Goal: Task Accomplishment & Management: Manage account settings

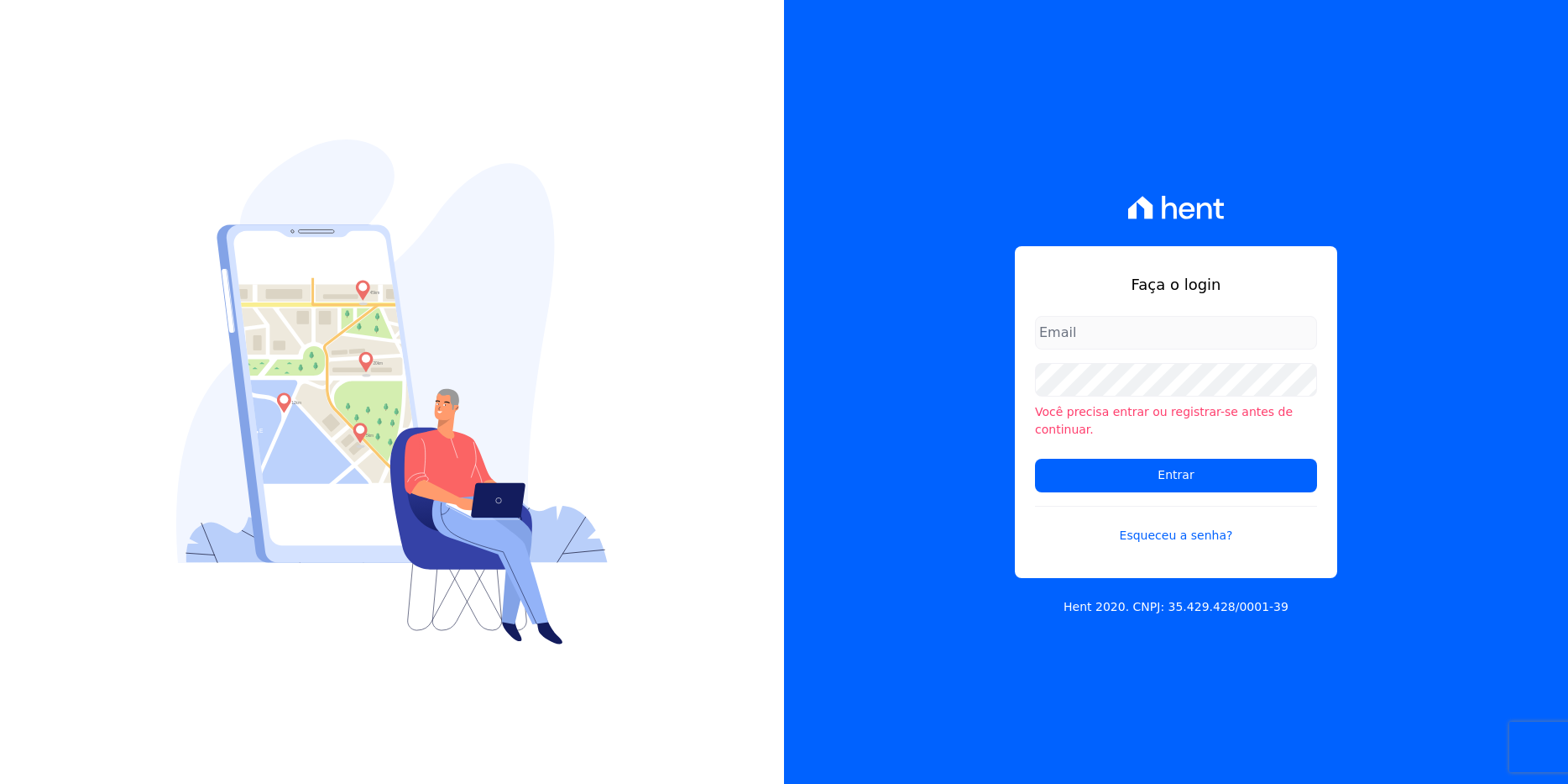
click at [1141, 342] on input "email" at bounding box center [1176, 333] width 282 height 34
click at [1093, 341] on input "email" at bounding box center [1176, 333] width 282 height 34
type input "igor@itm.bi"
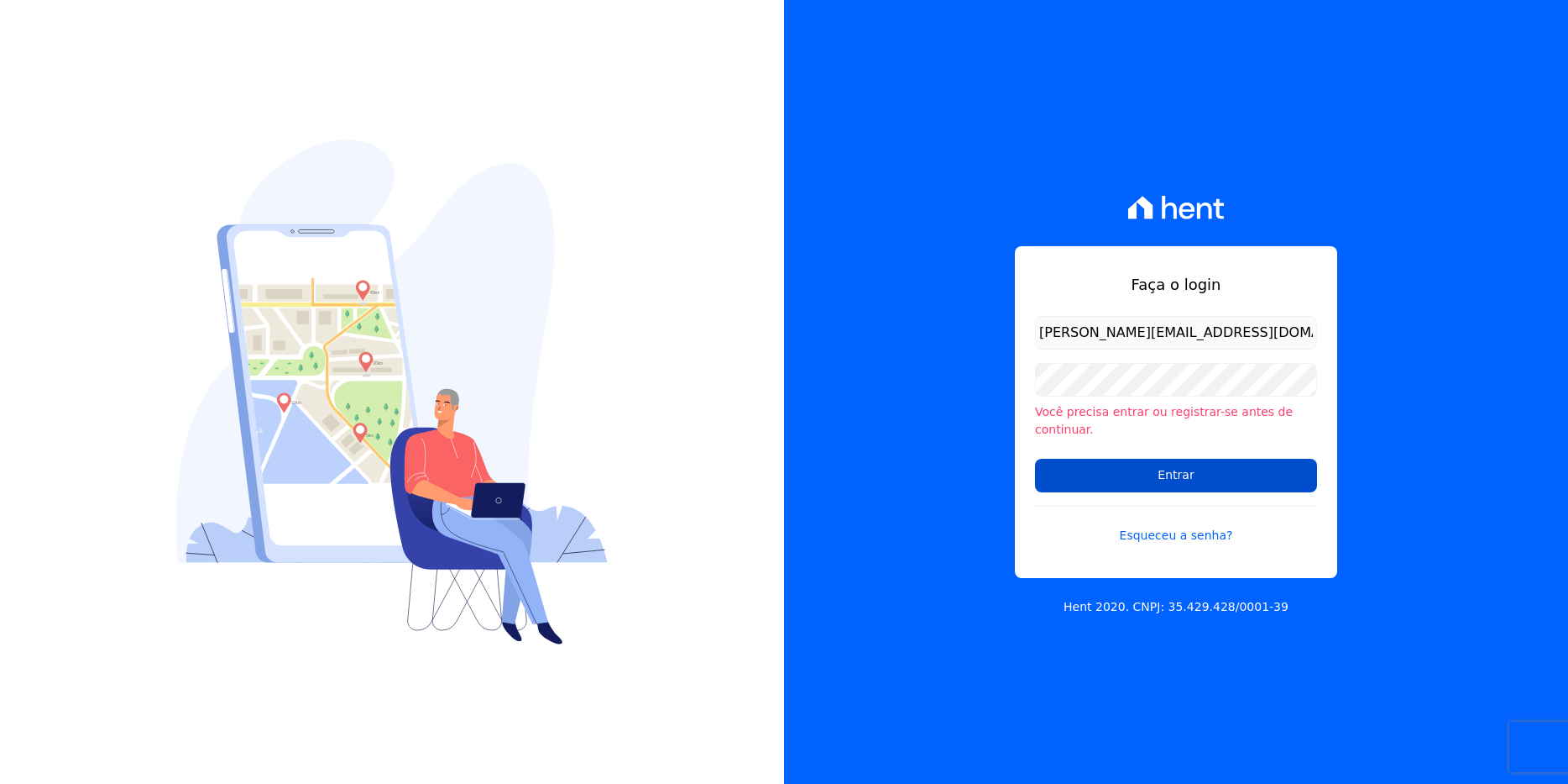
click at [1132, 470] on input "Entrar" at bounding box center [1176, 475] width 282 height 34
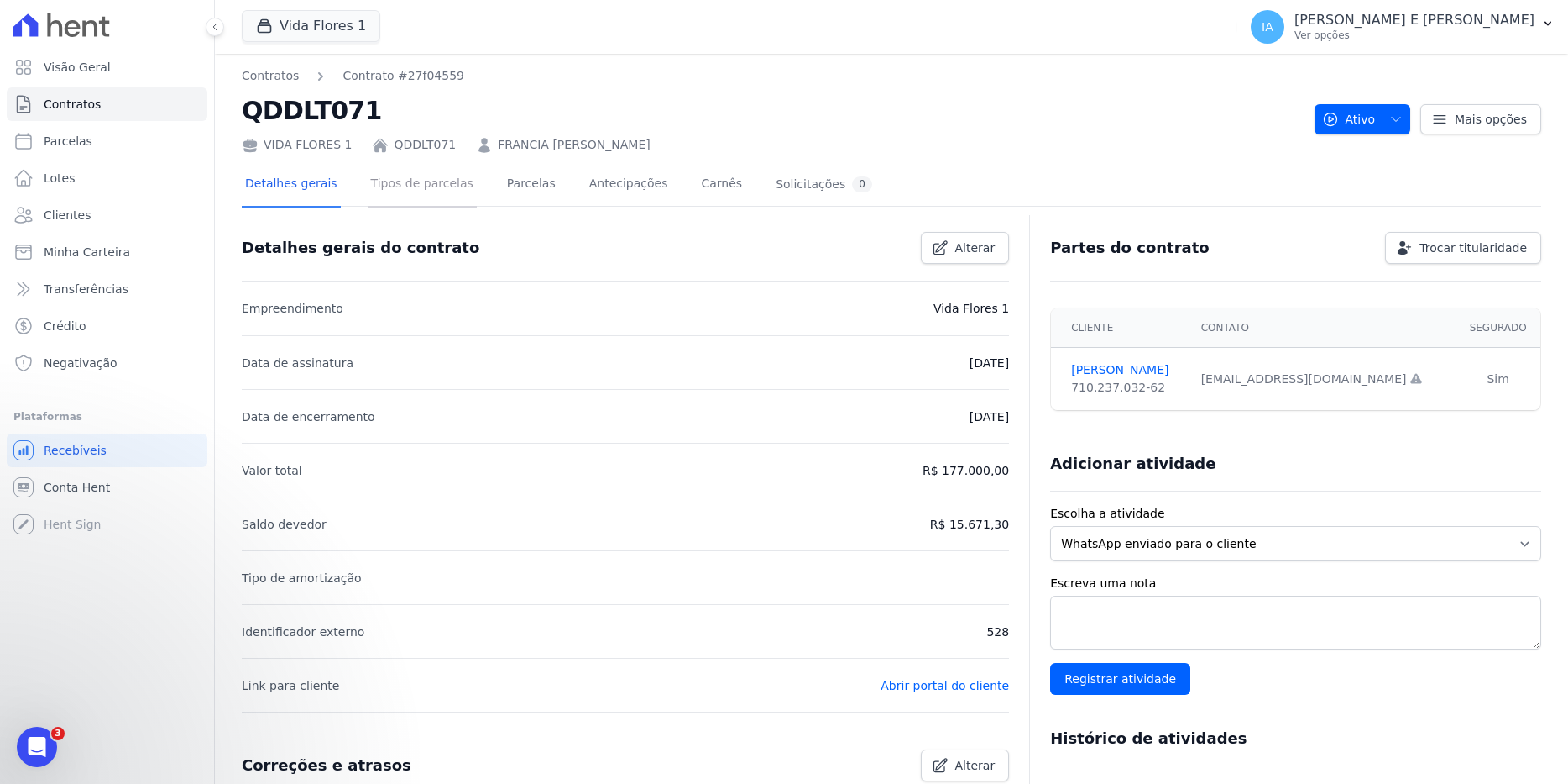
click at [410, 183] on link "Tipos de parcelas" at bounding box center [422, 186] width 109 height 45
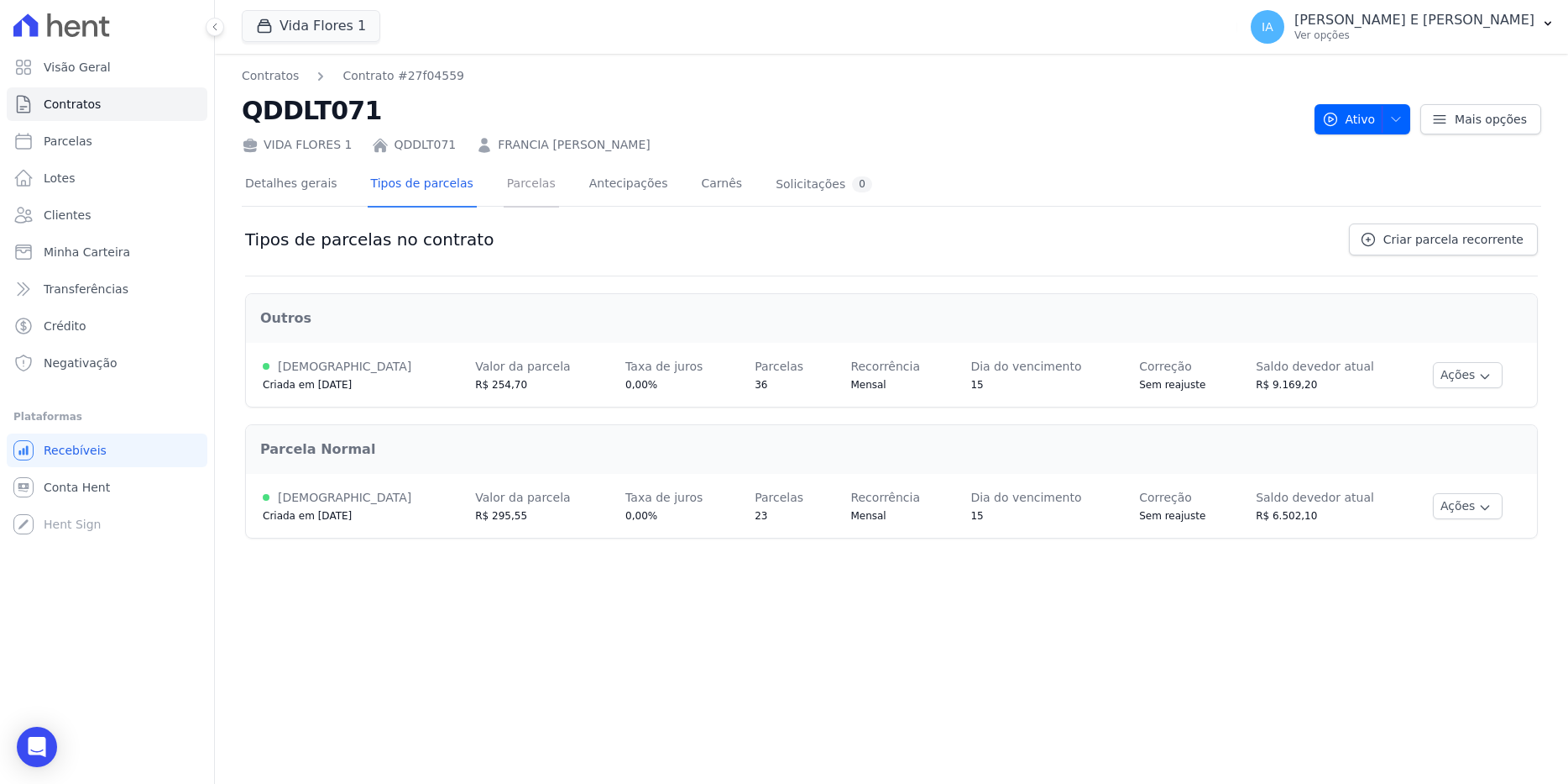
click at [513, 177] on link "Parcelas" at bounding box center [531, 186] width 55 height 45
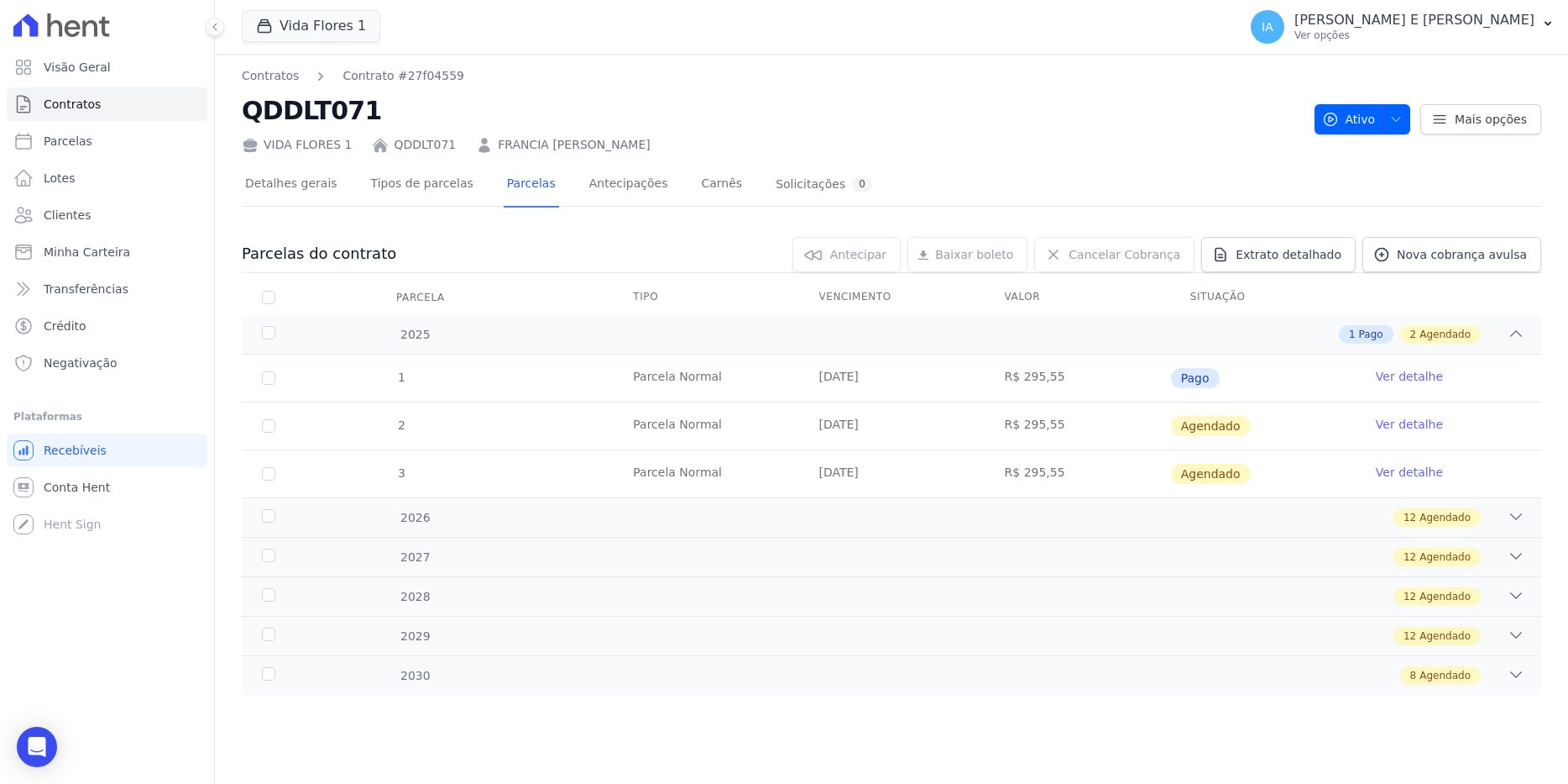
click at [1444, 378] on td "Ver detalhe" at bounding box center [1449, 377] width 185 height 47
click at [1426, 378] on link "Ver detalhe" at bounding box center [1408, 375] width 67 height 17
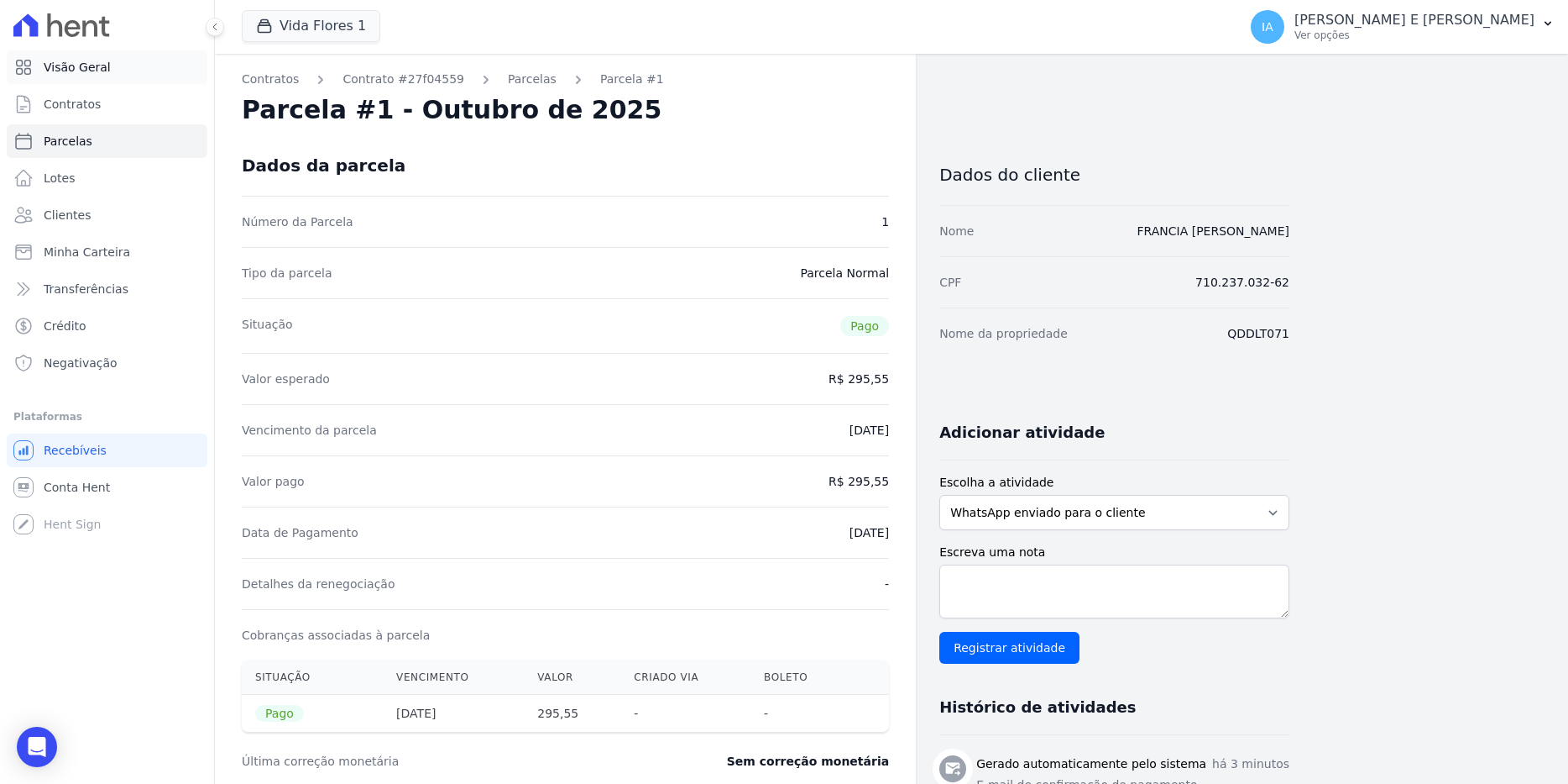
click at [75, 63] on span "Visão Geral" at bounding box center [77, 67] width 67 height 17
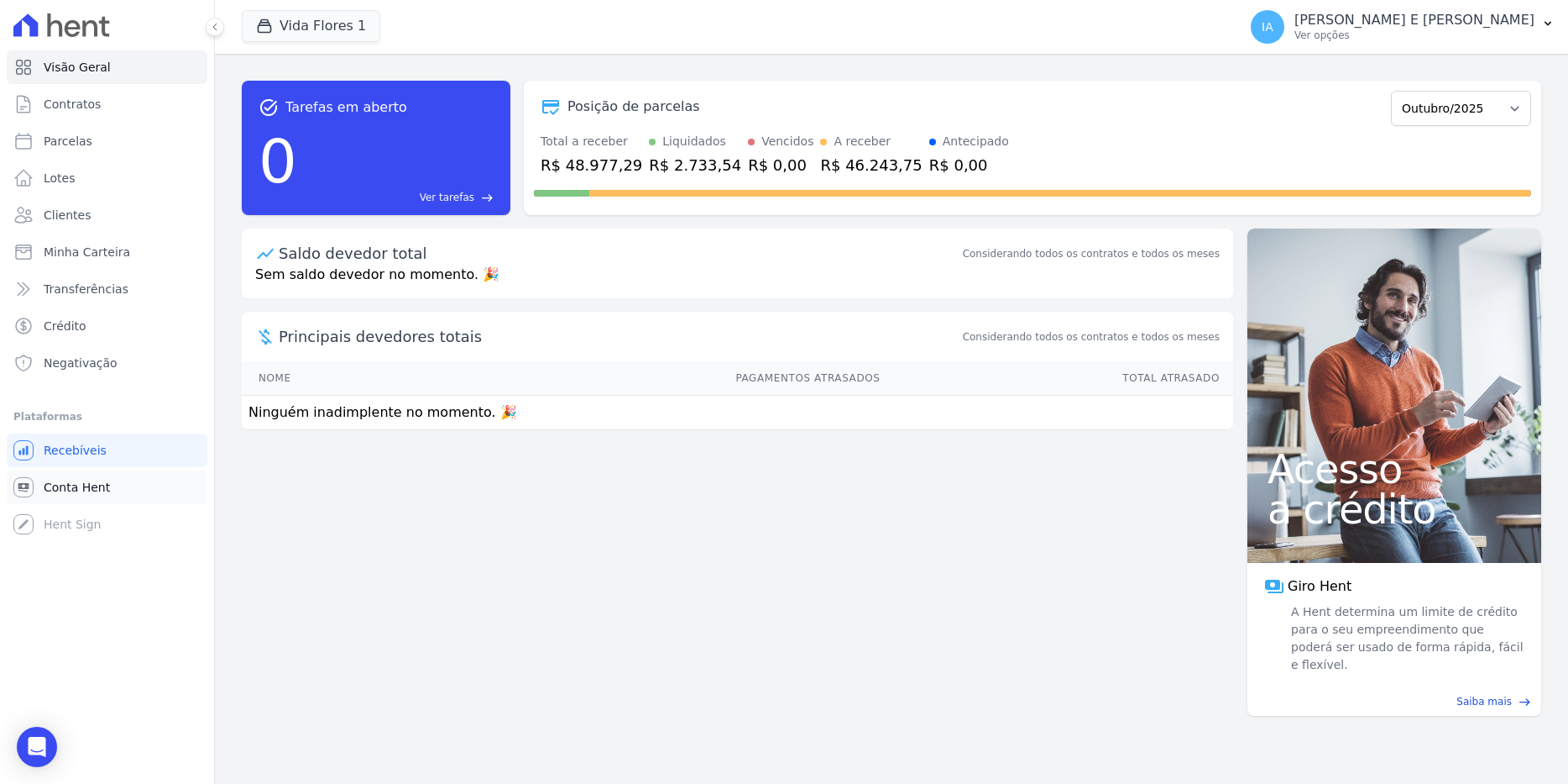
click at [80, 494] on span "Conta Hent" at bounding box center [77, 487] width 66 height 17
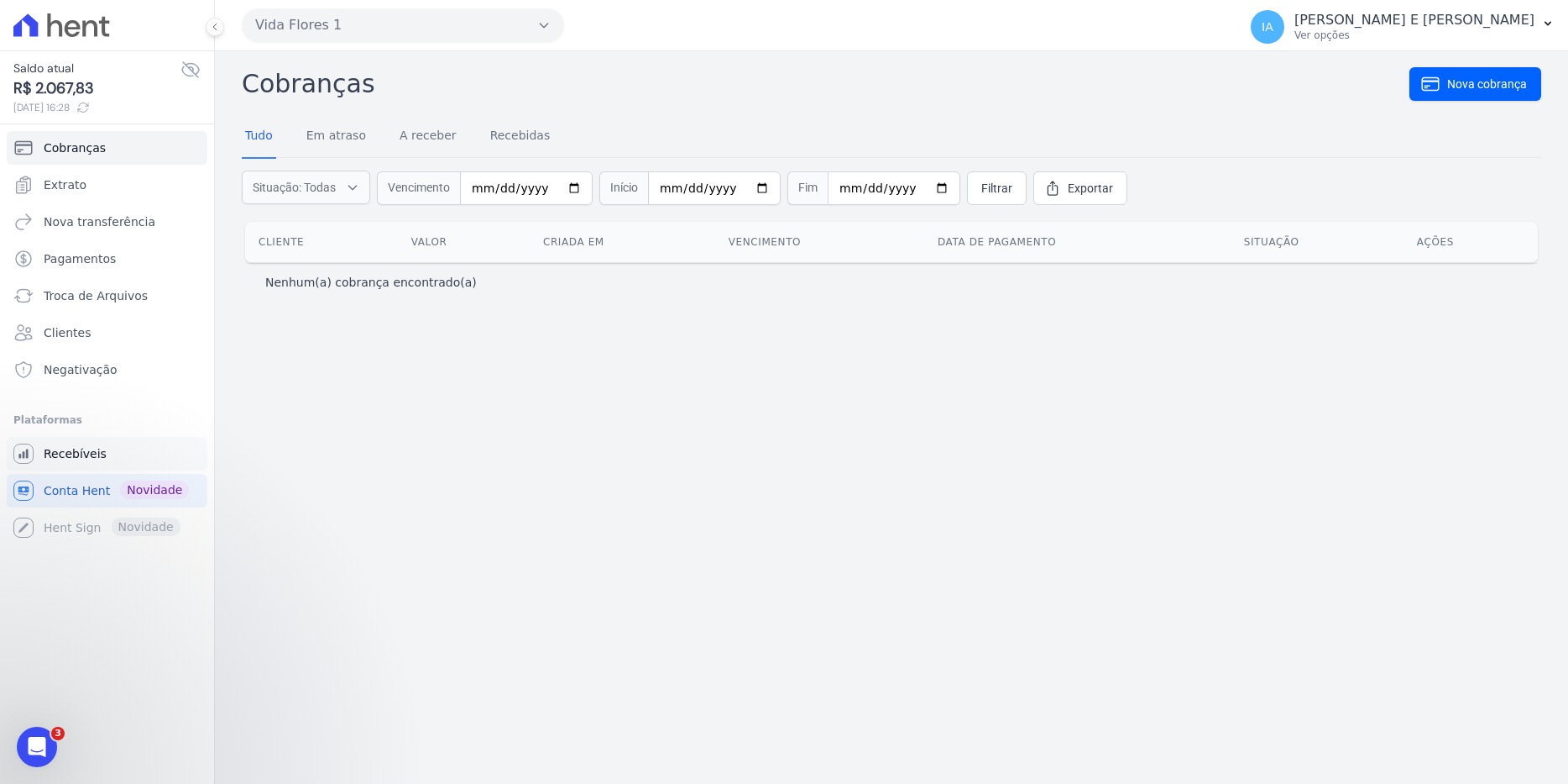
click at [77, 455] on span "Recebíveis" at bounding box center [75, 453] width 63 height 17
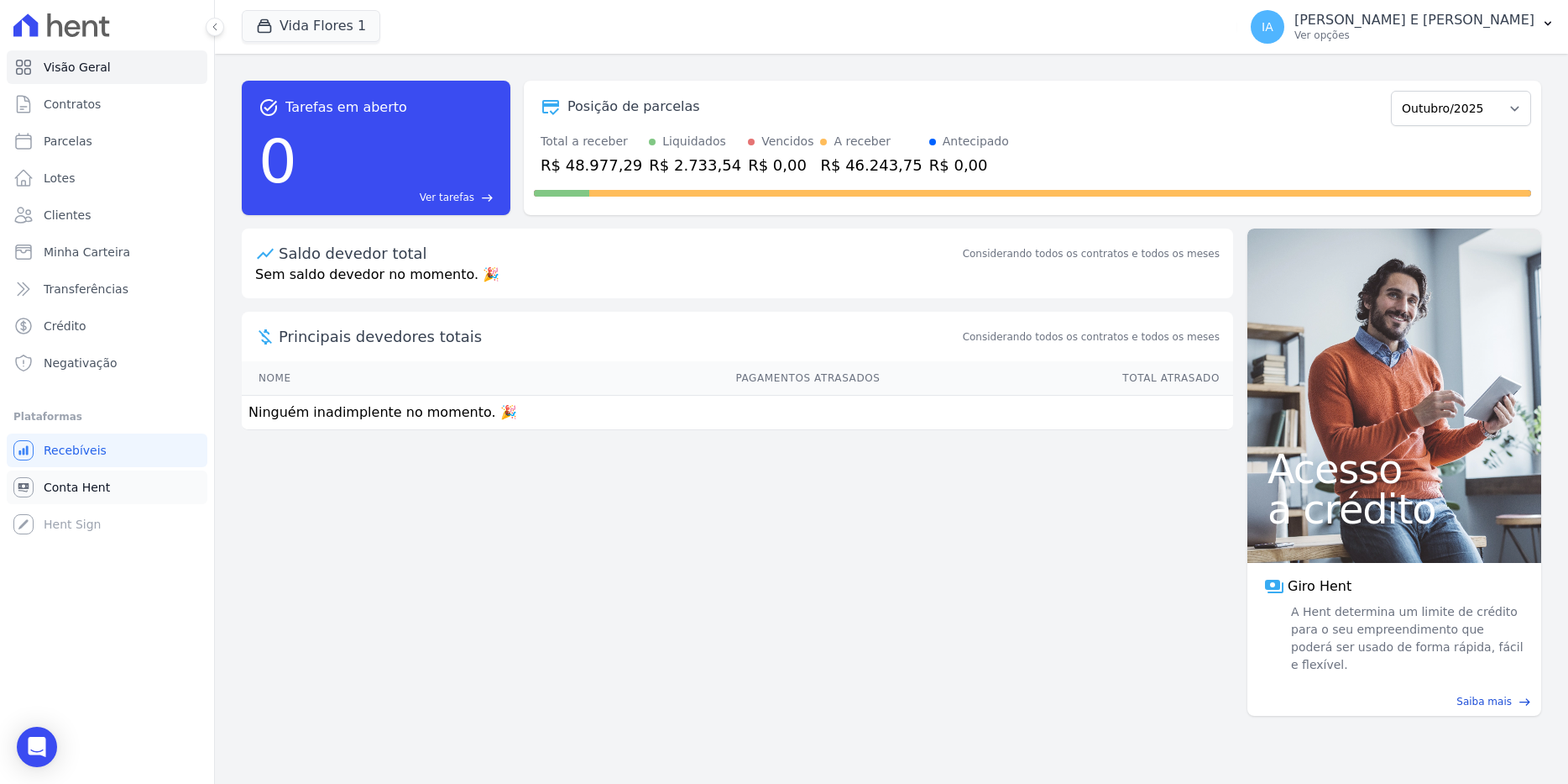
click at [79, 490] on span "Conta Hent" at bounding box center [77, 487] width 66 height 17
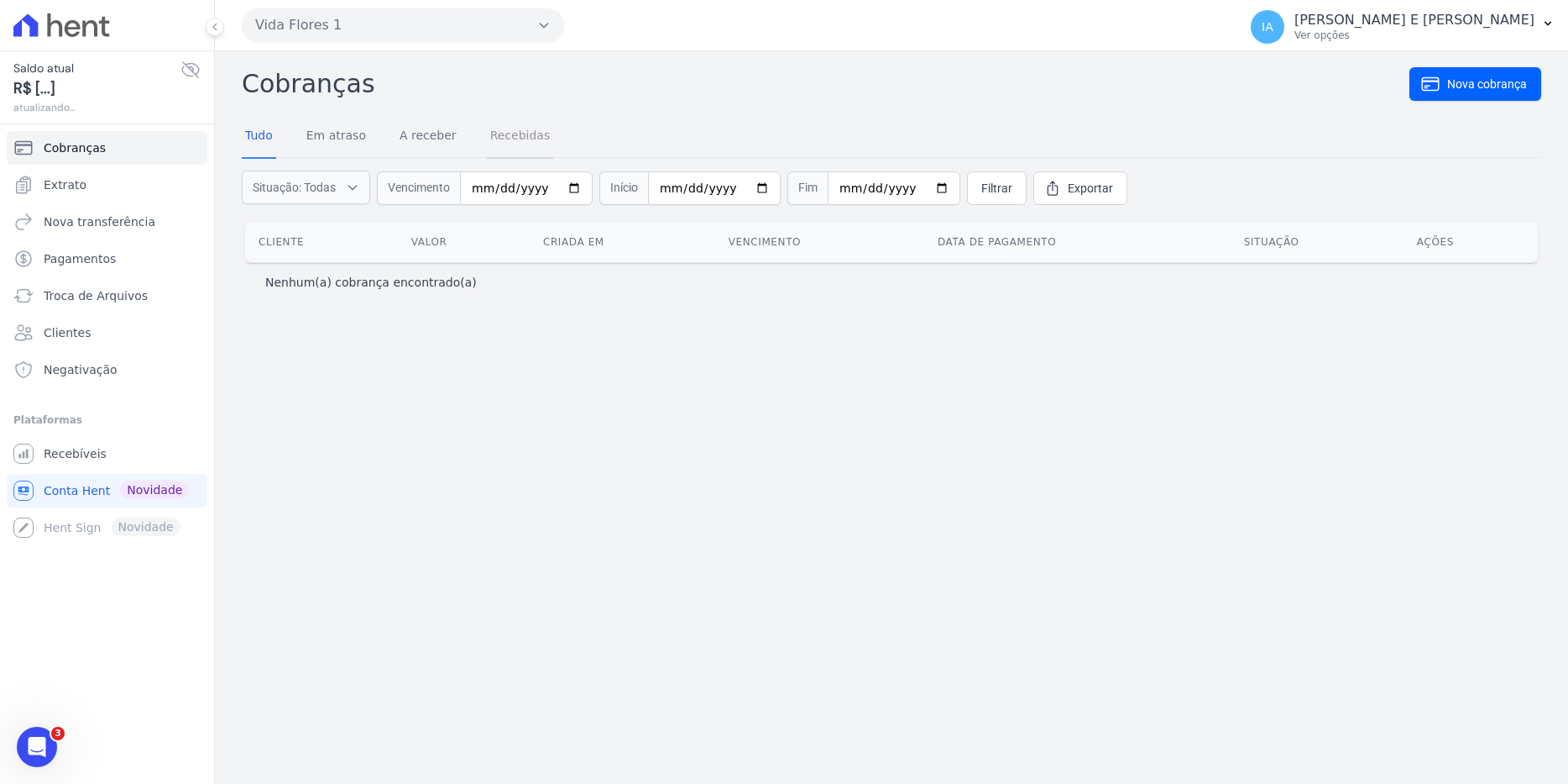
click at [495, 136] on link "Recebidas" at bounding box center [520, 136] width 67 height 44
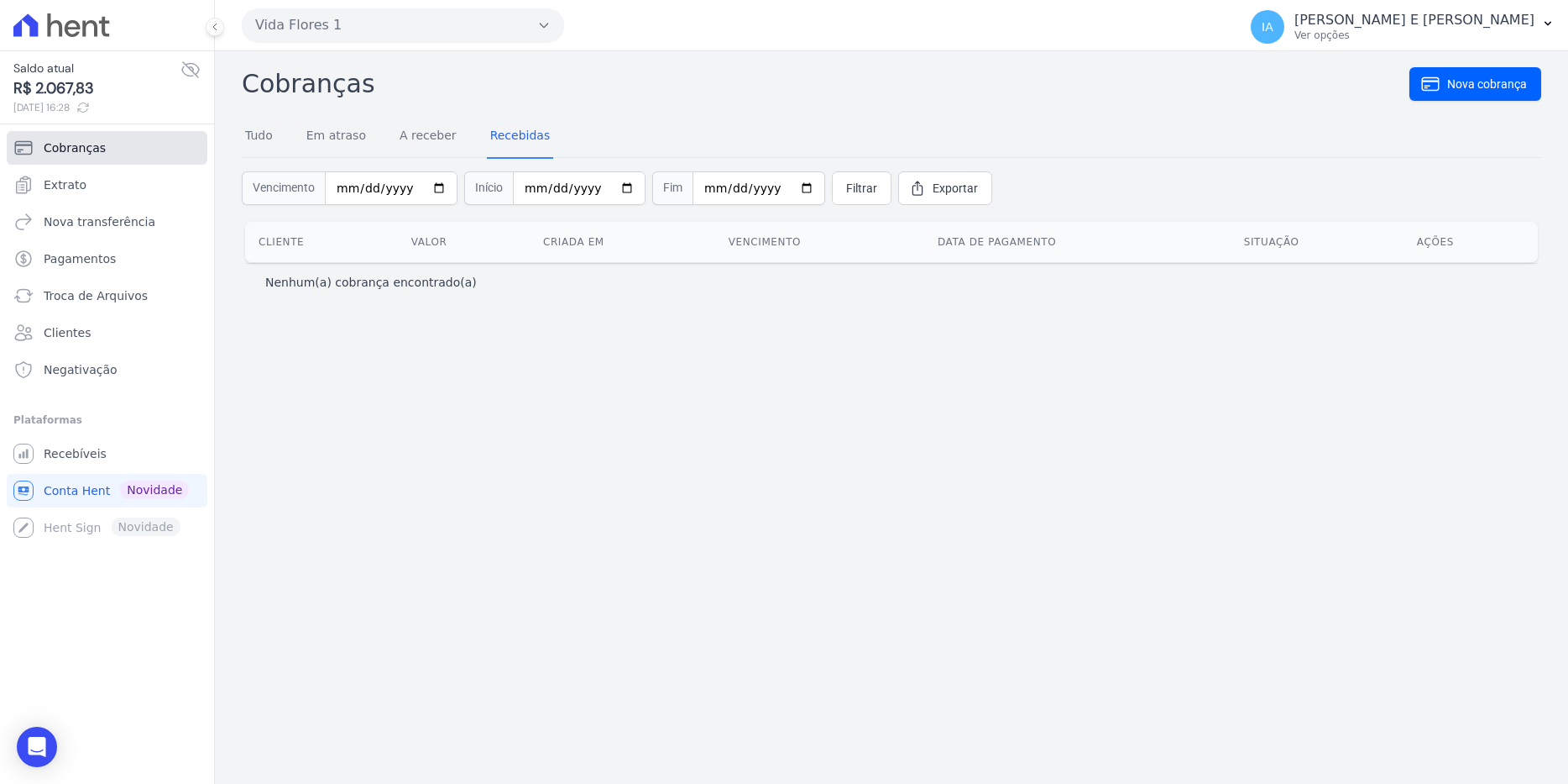
click at [60, 151] on span "Cobranças" at bounding box center [75, 147] width 62 height 17
click at [81, 454] on span "Recebíveis" at bounding box center [75, 453] width 63 height 17
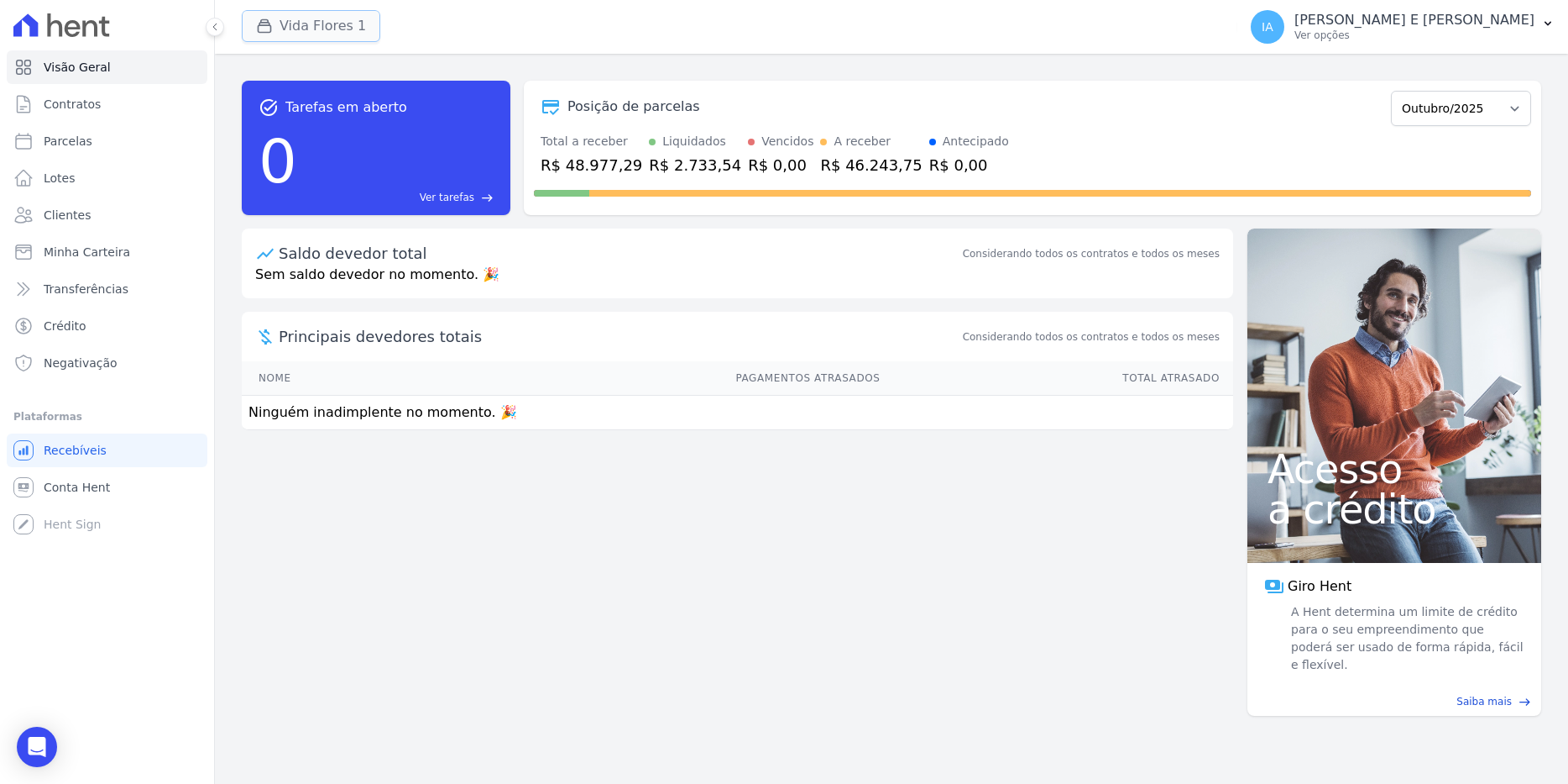
click at [306, 22] on button "Vida Flores 1" at bounding box center [310, 26] width 138 height 32
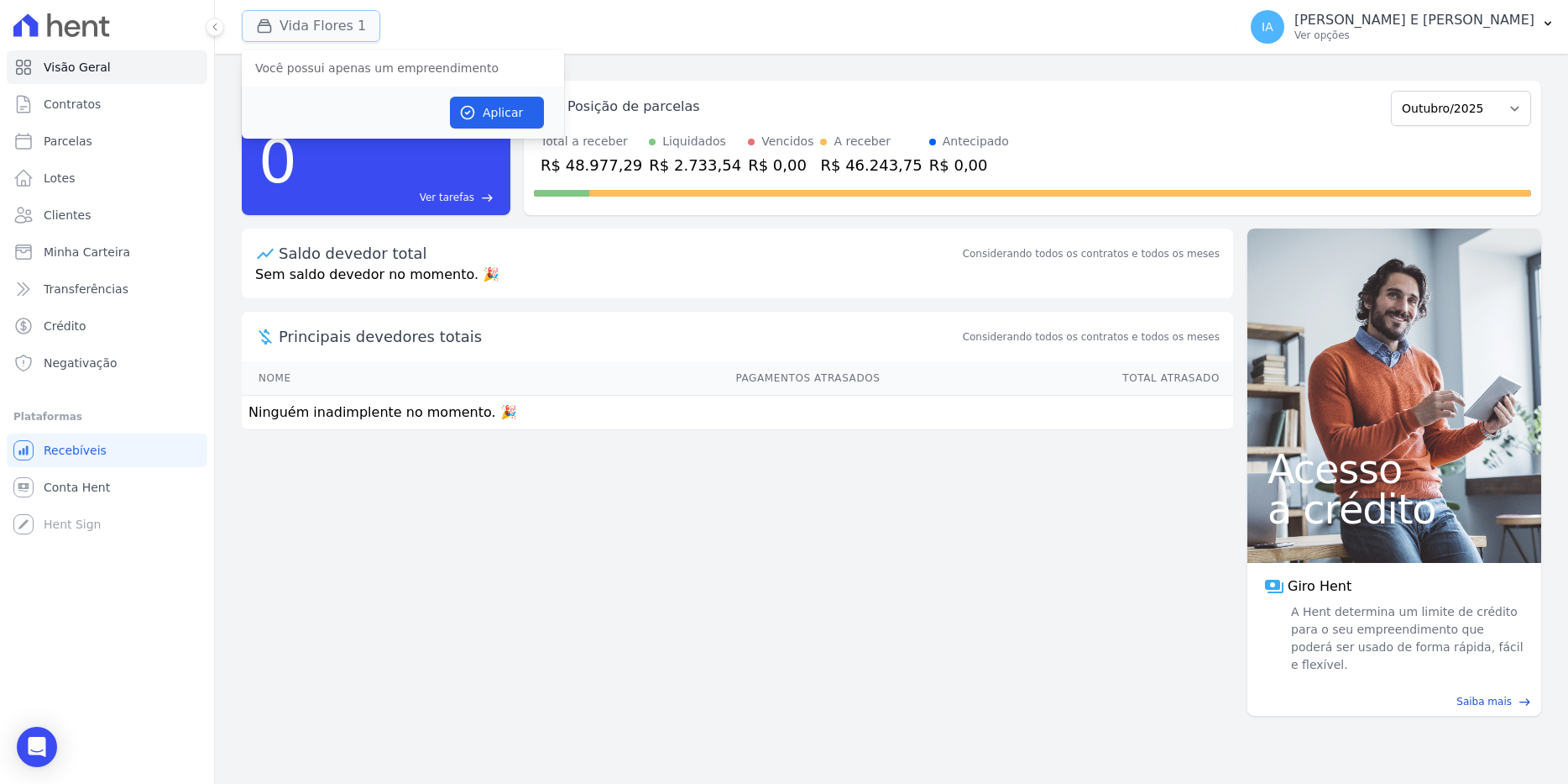
click at [306, 22] on button "Vida Flores 1" at bounding box center [310, 26] width 138 height 32
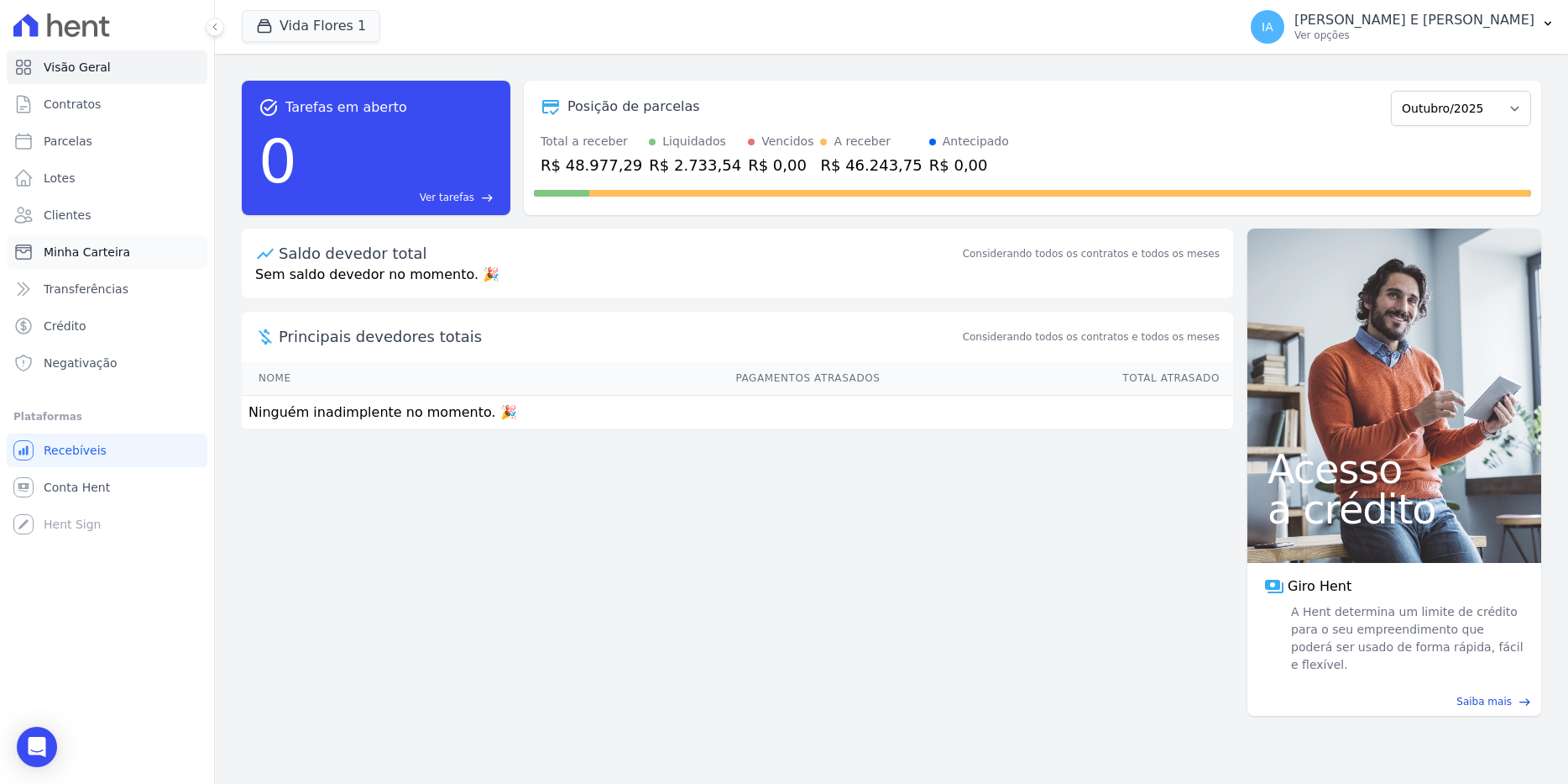
click at [70, 245] on span "Minha Carteira" at bounding box center [86, 252] width 86 height 17
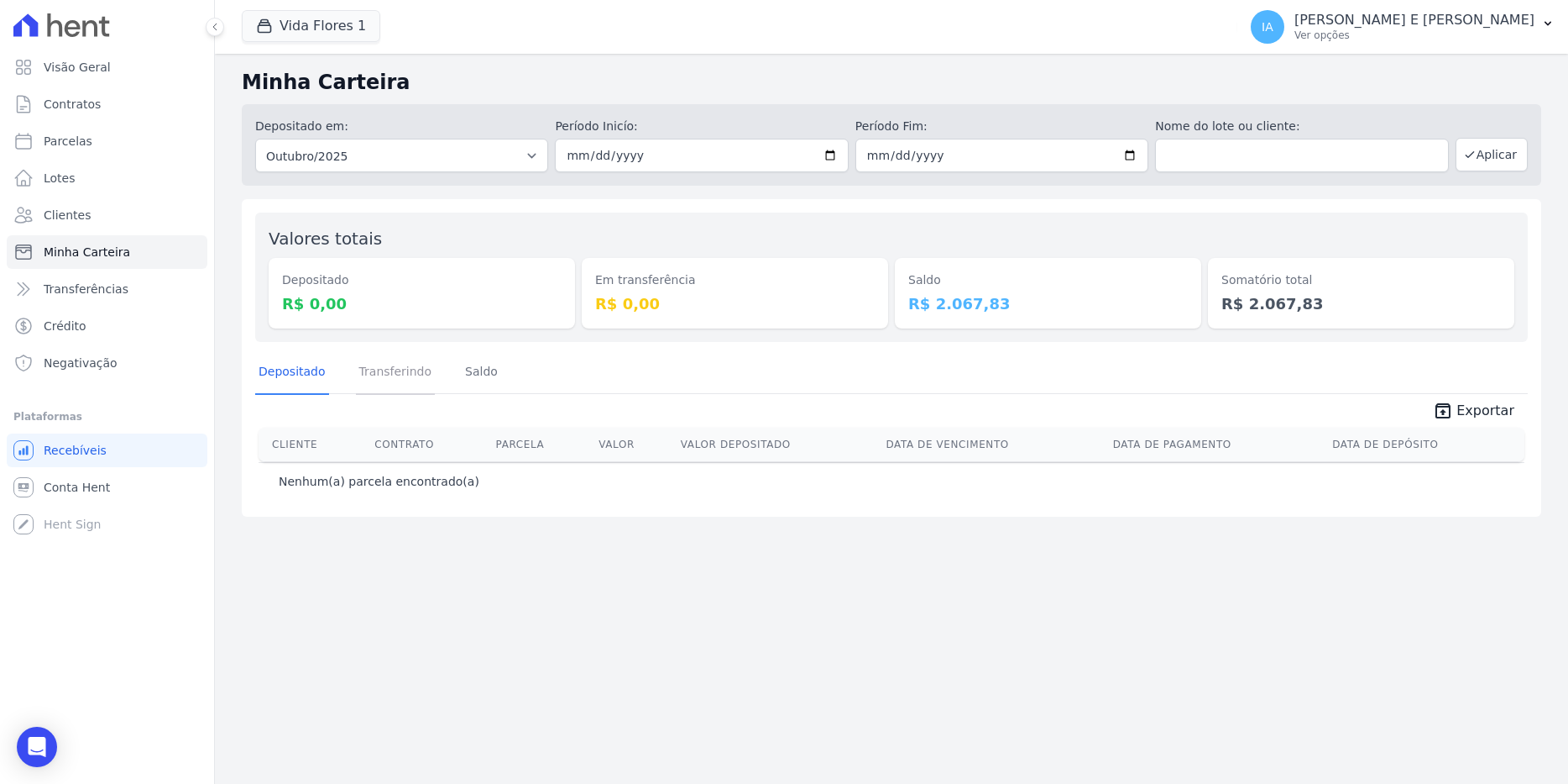
click at [362, 372] on link "Transferindo" at bounding box center [395, 373] width 79 height 44
click at [479, 375] on link "Saldo" at bounding box center [481, 373] width 39 height 44
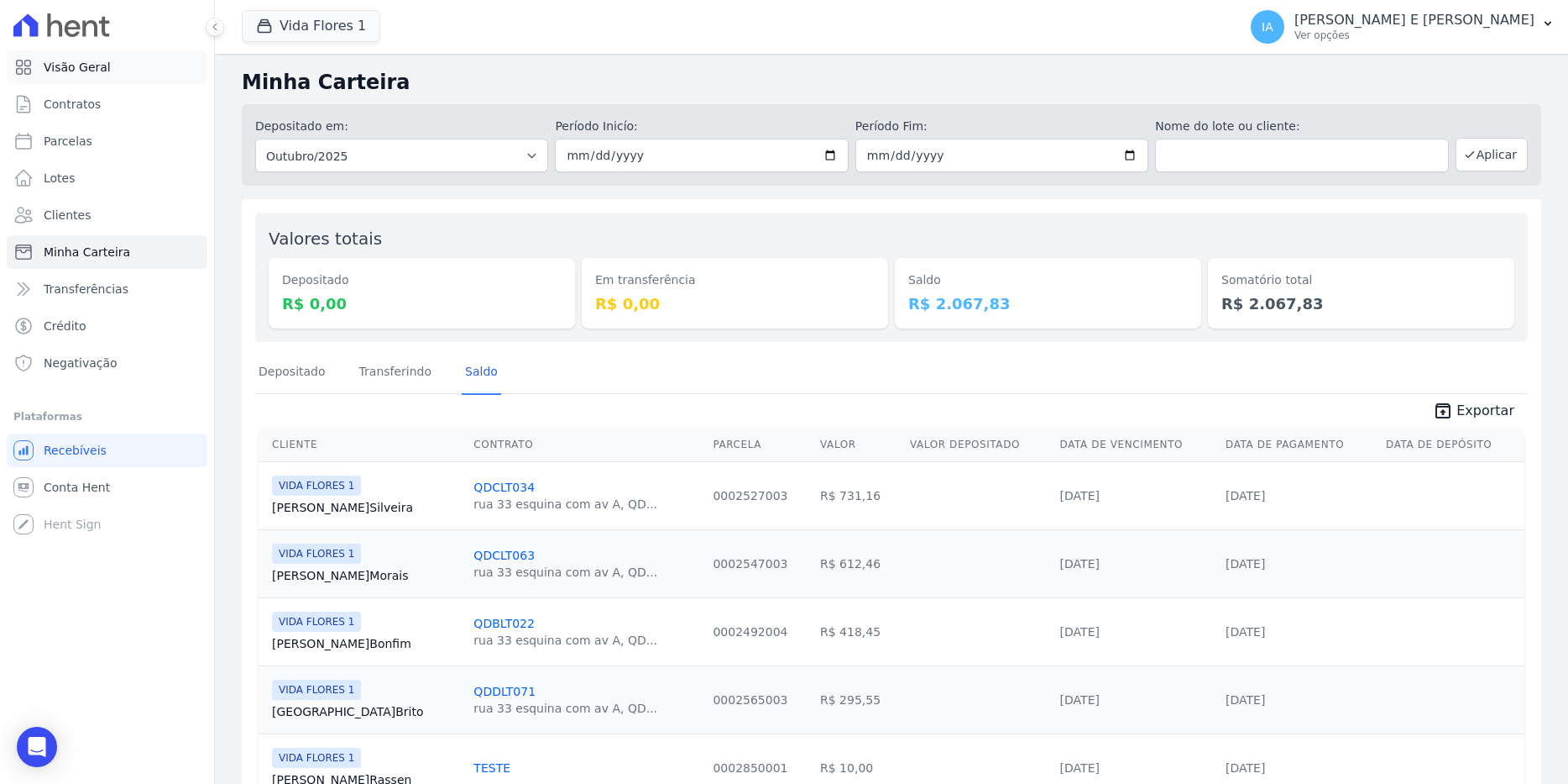
click at [76, 65] on span "Visão Geral" at bounding box center [77, 67] width 67 height 17
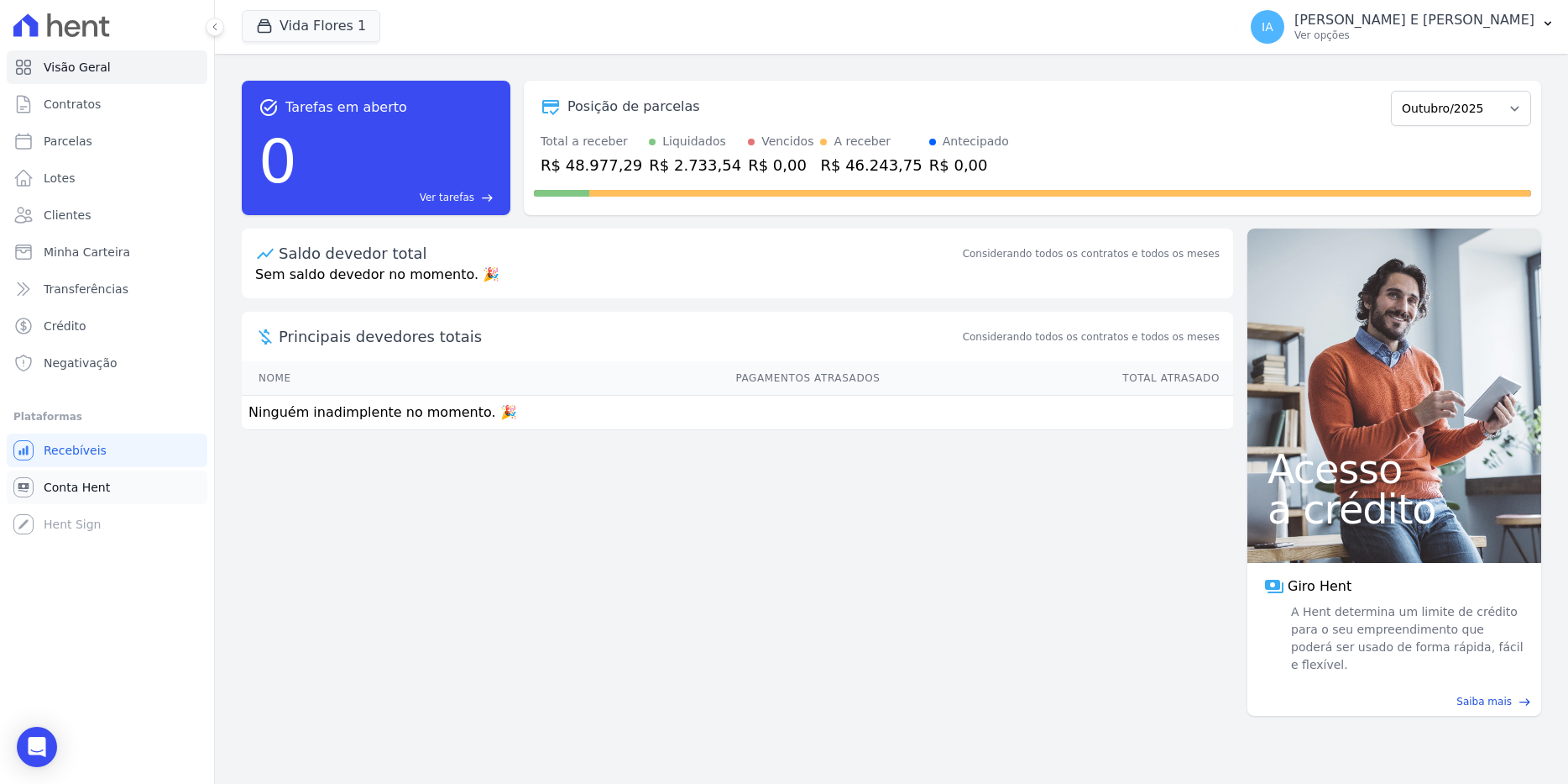
click at [79, 487] on span "Conta Hent" at bounding box center [77, 487] width 66 height 17
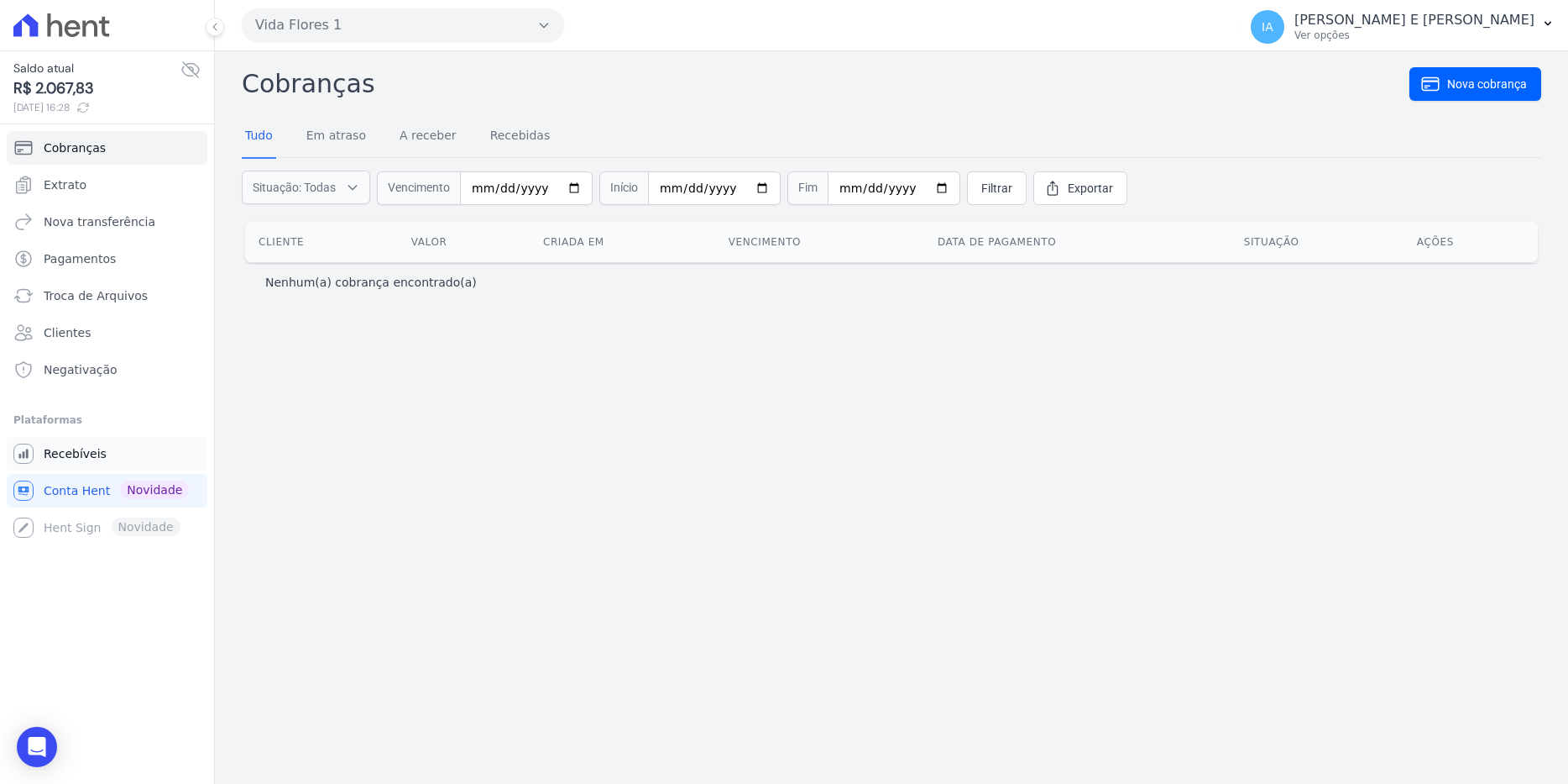
click at [82, 463] on link "Recebíveis" at bounding box center [107, 454] width 201 height 34
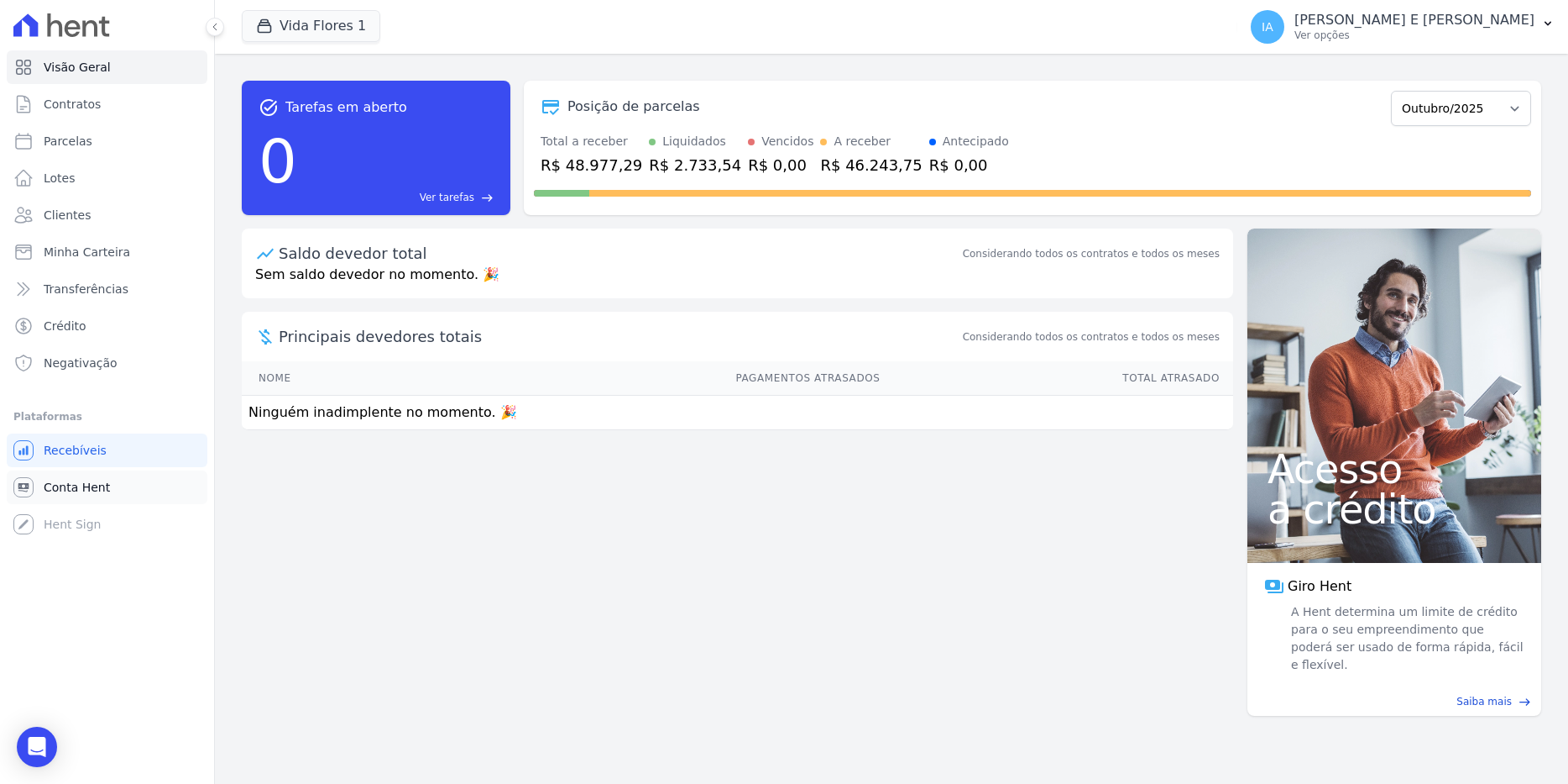
click at [80, 487] on span "Conta Hent" at bounding box center [77, 487] width 66 height 17
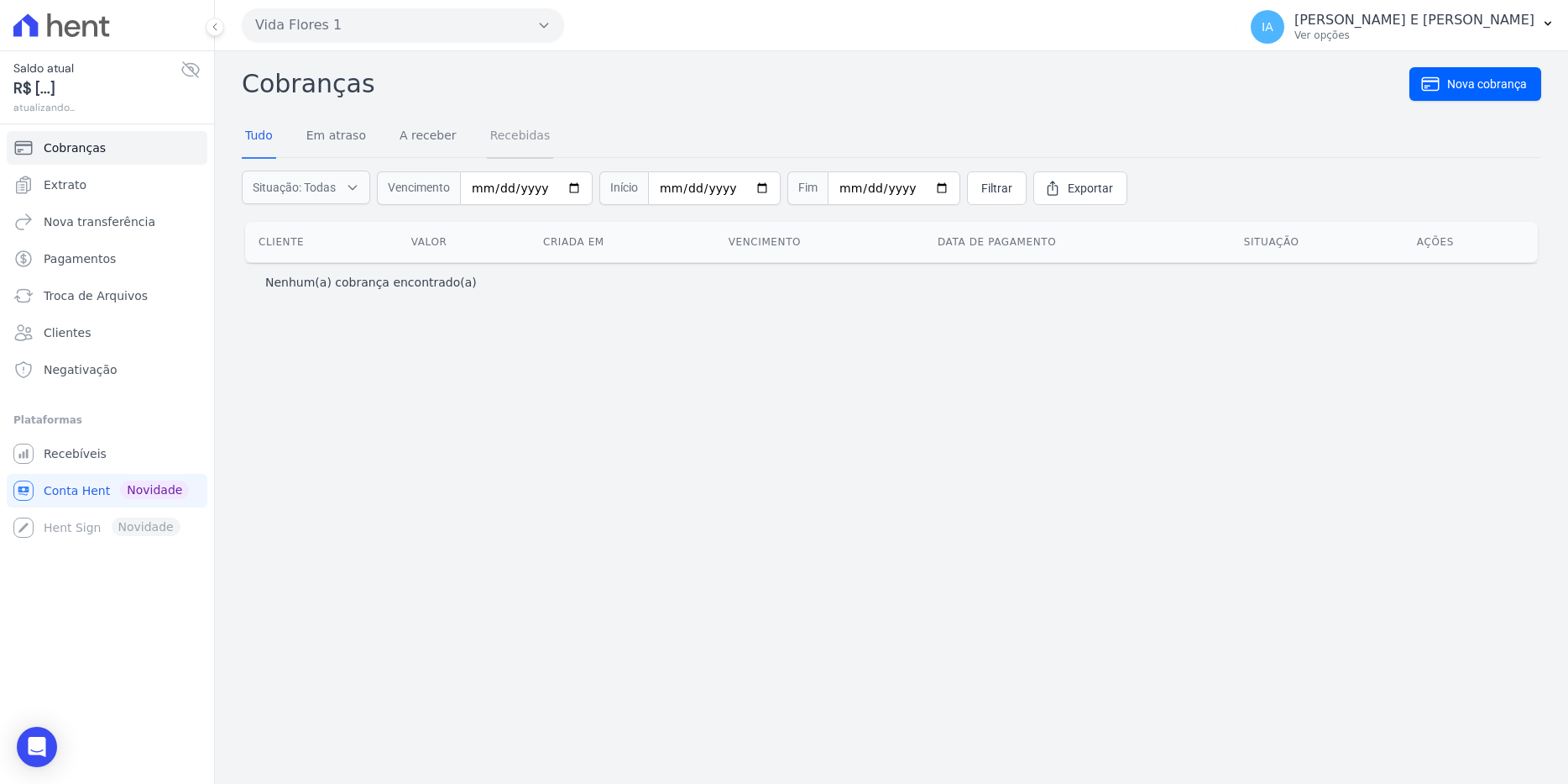
click at [487, 134] on link "Recebidas" at bounding box center [520, 136] width 67 height 44
click at [435, 141] on link "A receber" at bounding box center [428, 136] width 64 height 44
click at [68, 453] on span "Recebíveis" at bounding box center [75, 453] width 63 height 17
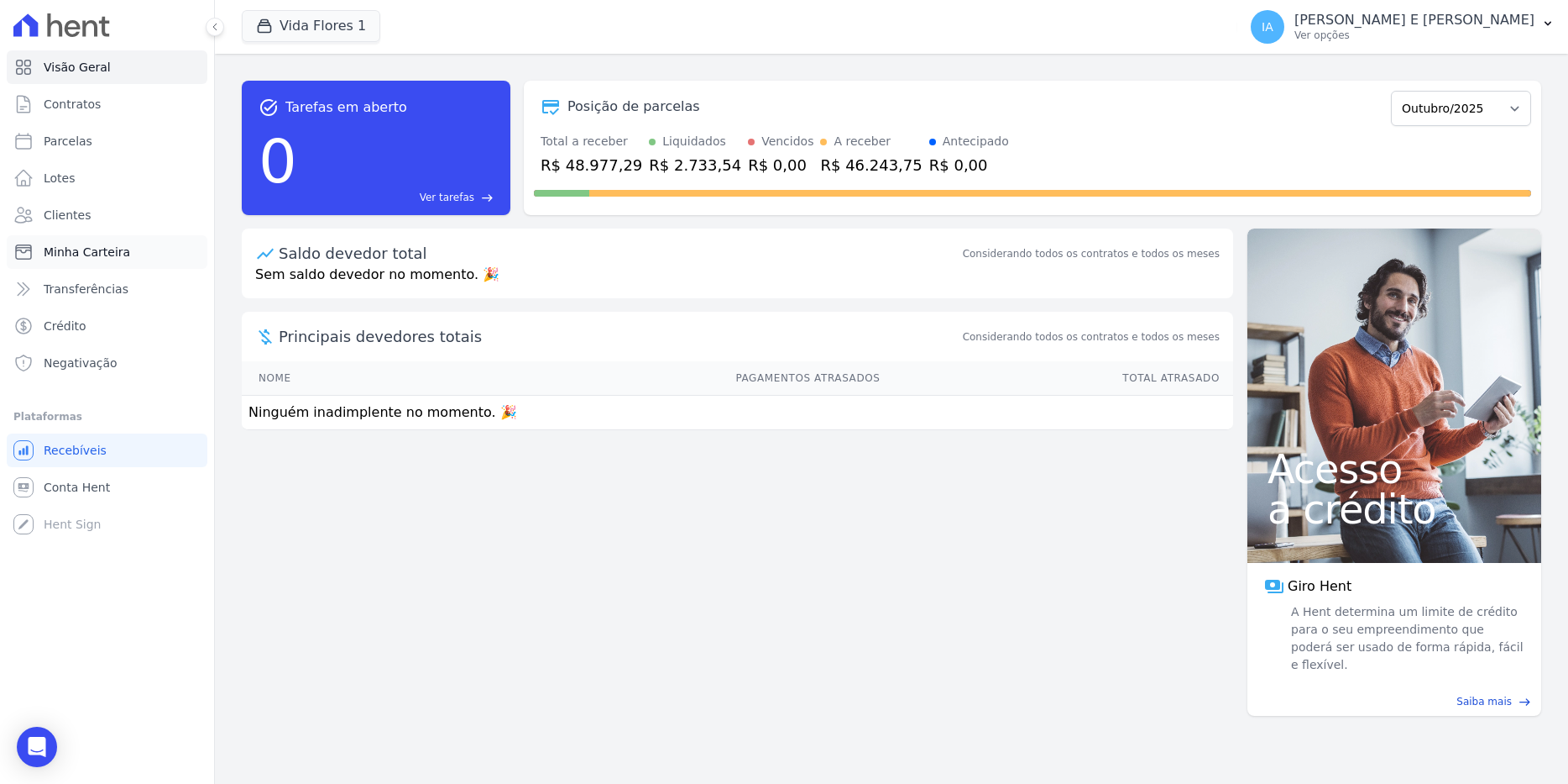
click at [70, 256] on span "Minha Carteira" at bounding box center [86, 252] width 86 height 17
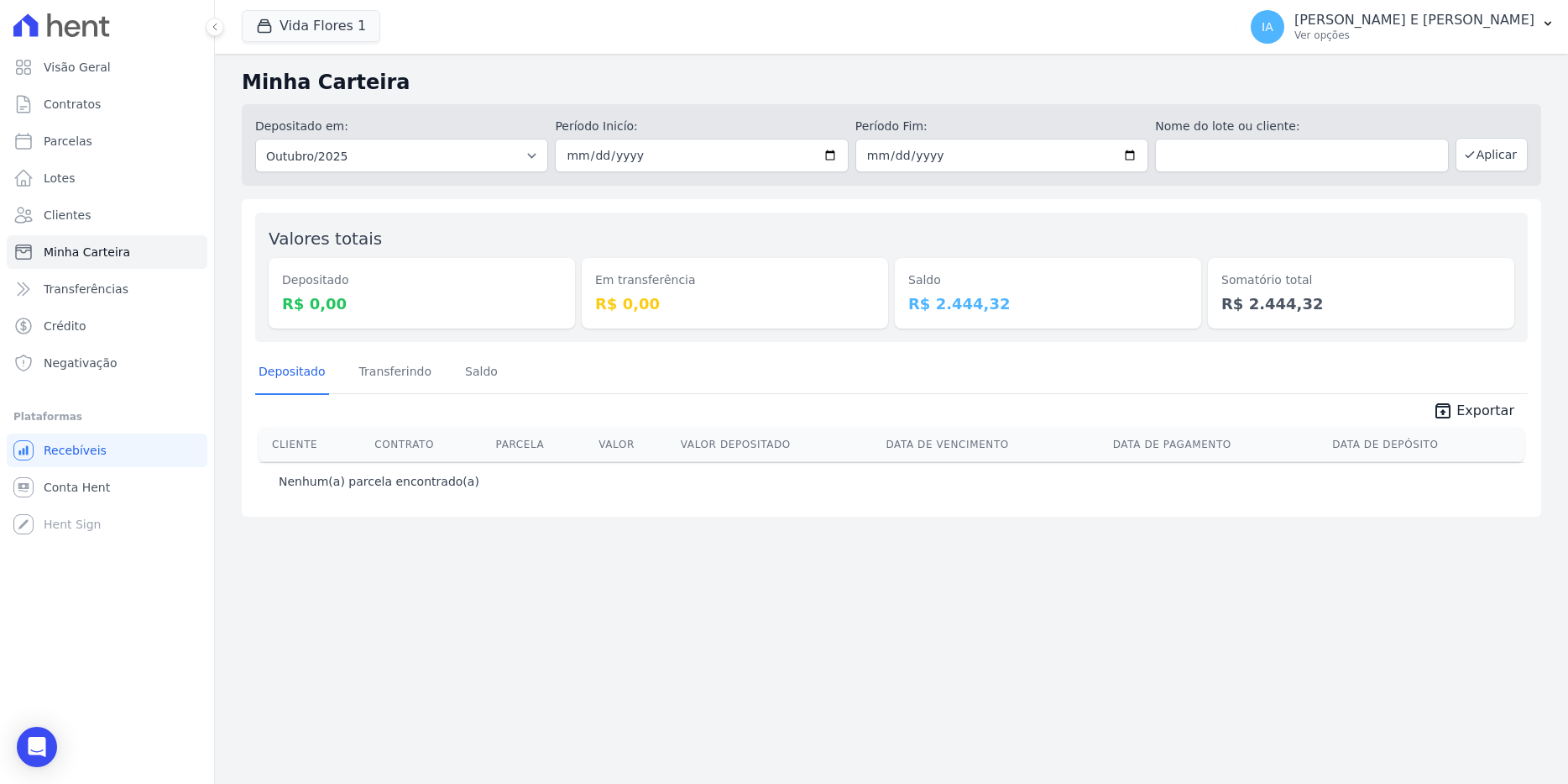
click at [494, 377] on div "Depositado Transferindo [GEOGRAPHIC_DATA]" at bounding box center [891, 373] width 1272 height 41
click at [472, 377] on link "Saldo" at bounding box center [481, 373] width 39 height 44
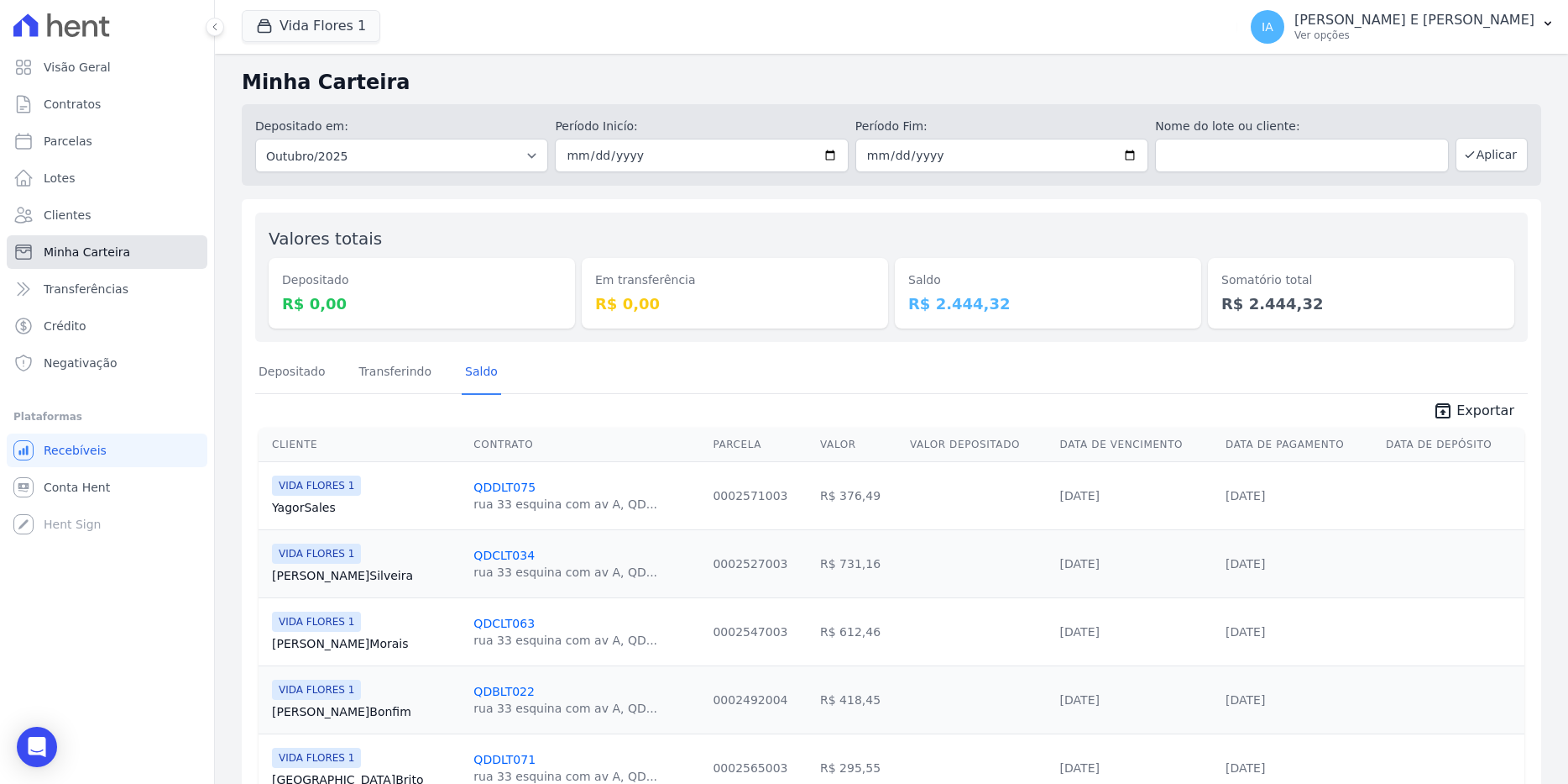
click at [73, 252] on span "Minha Carteira" at bounding box center [86, 252] width 86 height 17
